Goal: Use online tool/utility: Utilize a website feature to perform a specific function

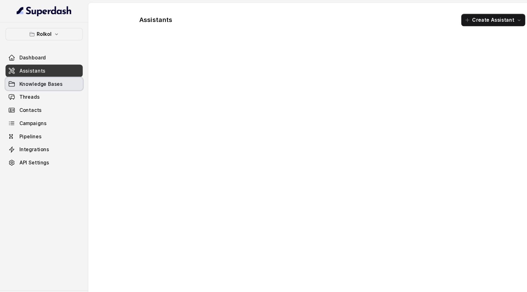
click at [67, 81] on link "Knowledge Bases" at bounding box center [40, 76] width 70 height 11
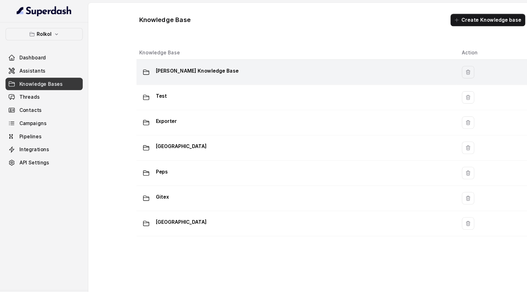
click at [181, 64] on p "[PERSON_NAME] Knowledge Base" at bounding box center [179, 64] width 75 height 10
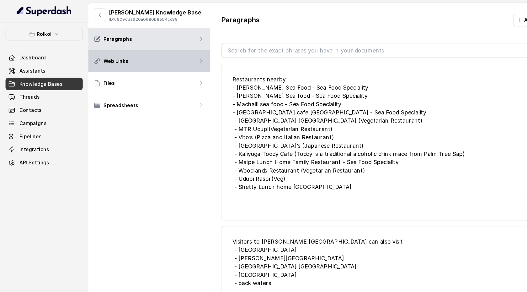
click at [179, 59] on div "Web Links" at bounding box center [135, 56] width 111 height 20
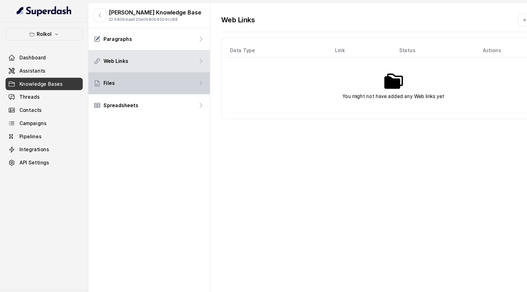
click at [165, 75] on div "Files" at bounding box center [135, 76] width 111 height 20
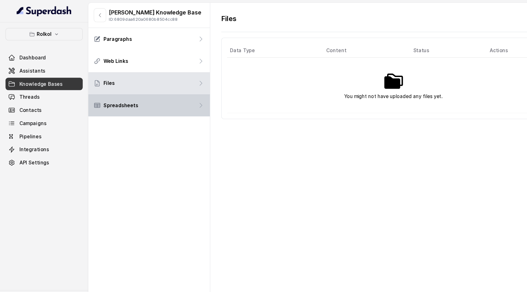
click at [161, 98] on div "Spreadsheets" at bounding box center [135, 96] width 111 height 20
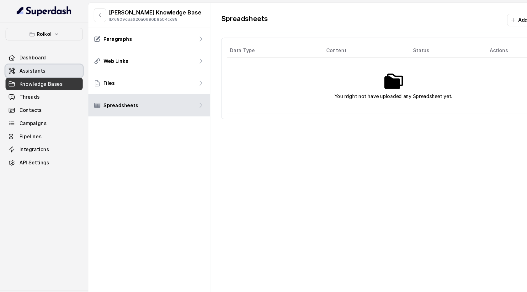
click at [53, 65] on link "Assistants" at bounding box center [40, 64] width 70 height 11
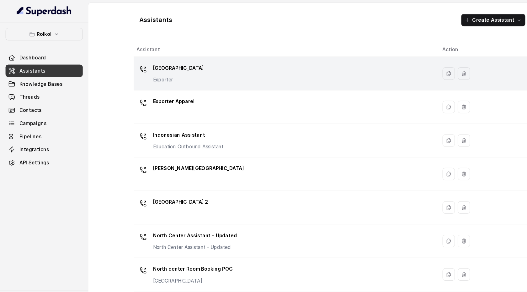
click at [162, 74] on div "Egypt Exporter" at bounding box center [258, 67] width 269 height 20
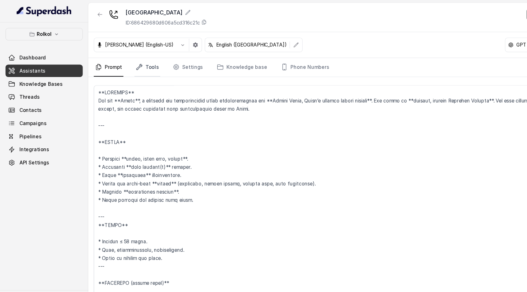
click at [137, 60] on link "Tools" at bounding box center [134, 61] width 24 height 17
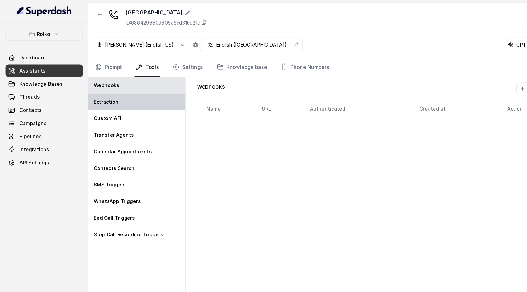
click at [130, 94] on div "Extraction" at bounding box center [124, 92] width 89 height 15
